Goal: Find specific page/section: Find specific page/section

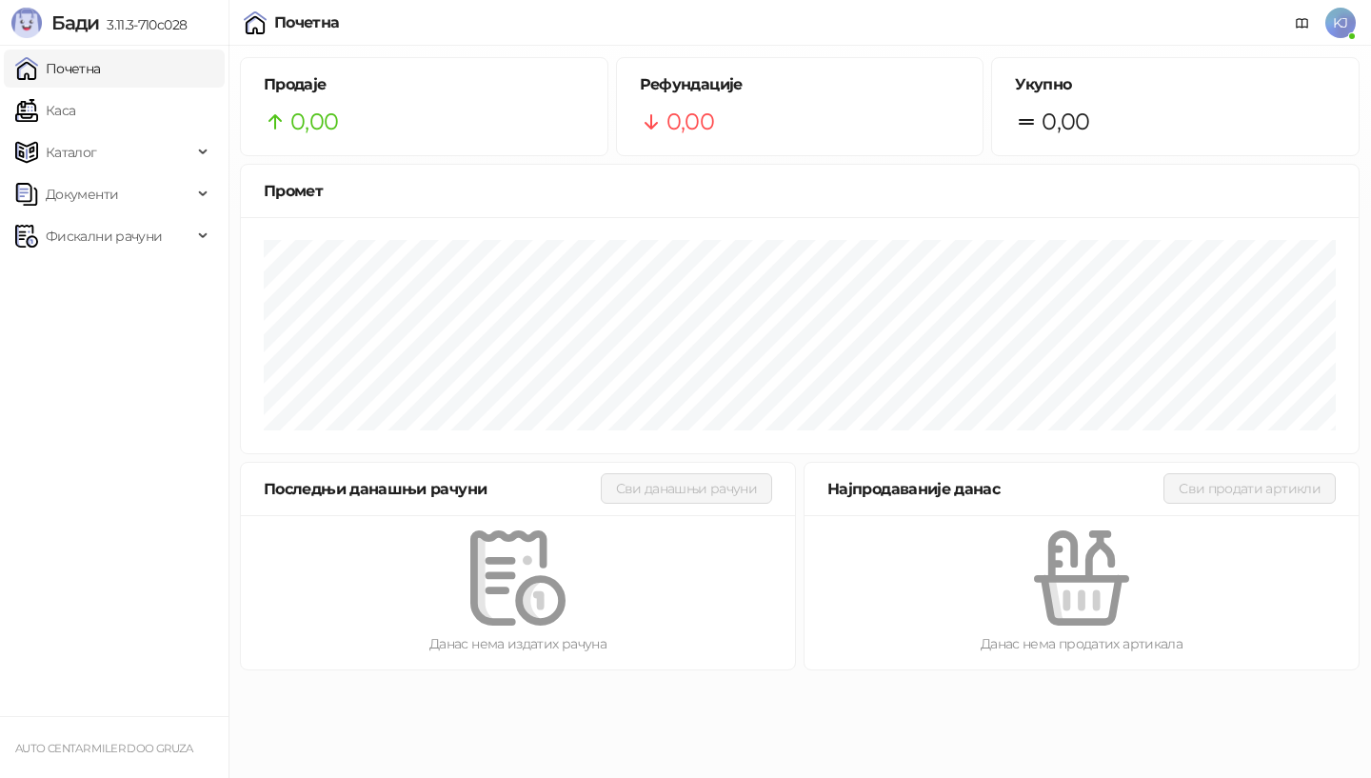
click at [119, 235] on span "Фискални рачуни" at bounding box center [104, 236] width 116 height 38
